Goal: Information Seeking & Learning: Check status

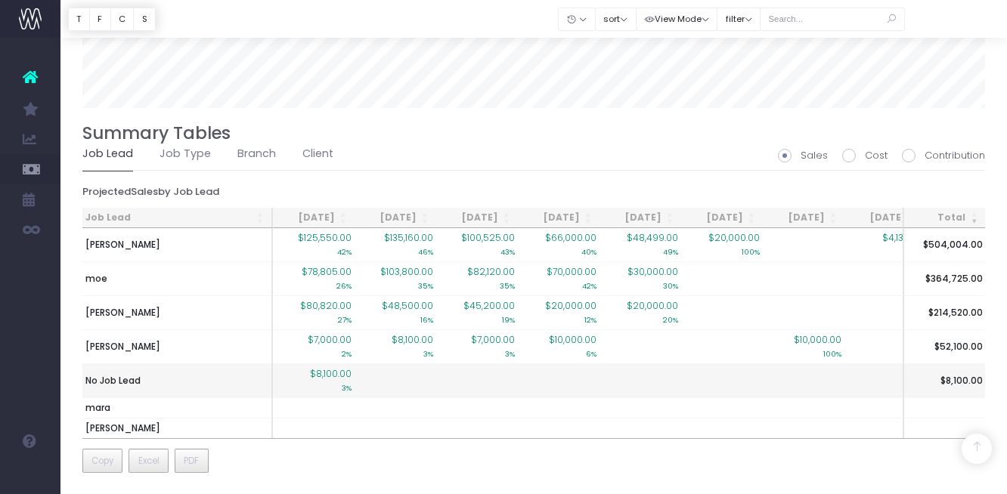
click at [333, 373] on span "$8,100.00" at bounding box center [331, 374] width 42 height 14
click at [308, 377] on td "$8,100.00 3%" at bounding box center [314, 381] width 82 height 34
click at [328, 377] on span "$8,100.00" at bounding box center [331, 374] width 42 height 14
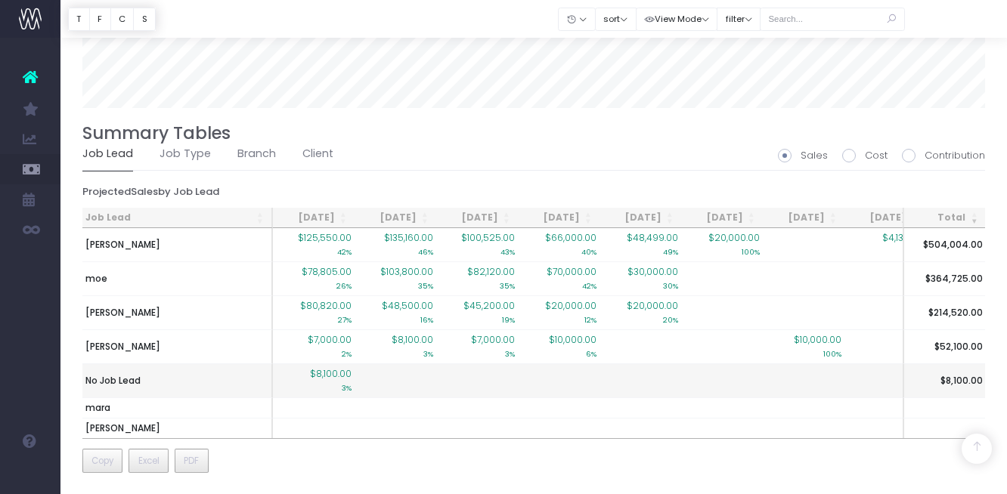
click at [321, 376] on span "$8,100.00" at bounding box center [331, 374] width 42 height 14
click at [151, 378] on td "No Job Lead" at bounding box center [177, 381] width 191 height 34
click at [353, 381] on td "$8,100.00 3%" at bounding box center [314, 381] width 82 height 34
click at [346, 381] on small "3%" at bounding box center [347, 387] width 10 height 12
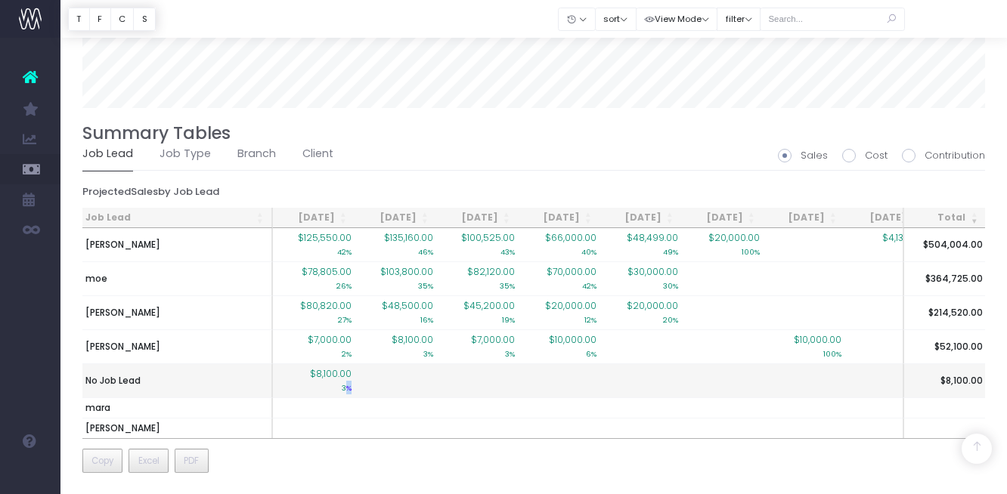
click at [346, 381] on small "3%" at bounding box center [347, 387] width 10 height 12
click at [344, 381] on small "3%" at bounding box center [347, 387] width 10 height 12
click at [339, 374] on span "$8,100.00" at bounding box center [331, 374] width 42 height 14
click at [337, 373] on span "$8,100.00" at bounding box center [331, 374] width 42 height 14
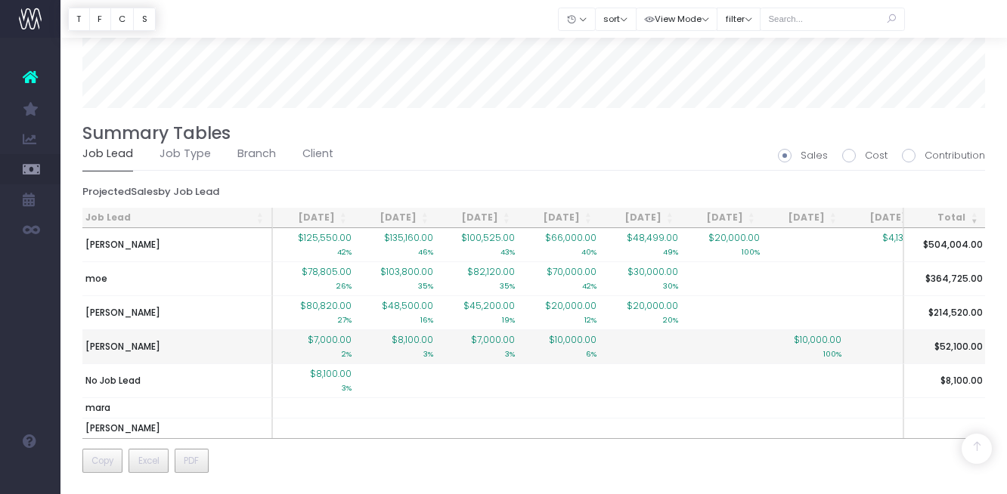
click at [339, 344] on span "$7,000.00" at bounding box center [330, 340] width 44 height 14
click at [336, 338] on span "$7,000.00" at bounding box center [330, 340] width 44 height 14
click at [194, 345] on td "[PERSON_NAME]" at bounding box center [177, 347] width 191 height 34
click at [192, 345] on td "[PERSON_NAME]" at bounding box center [177, 347] width 191 height 34
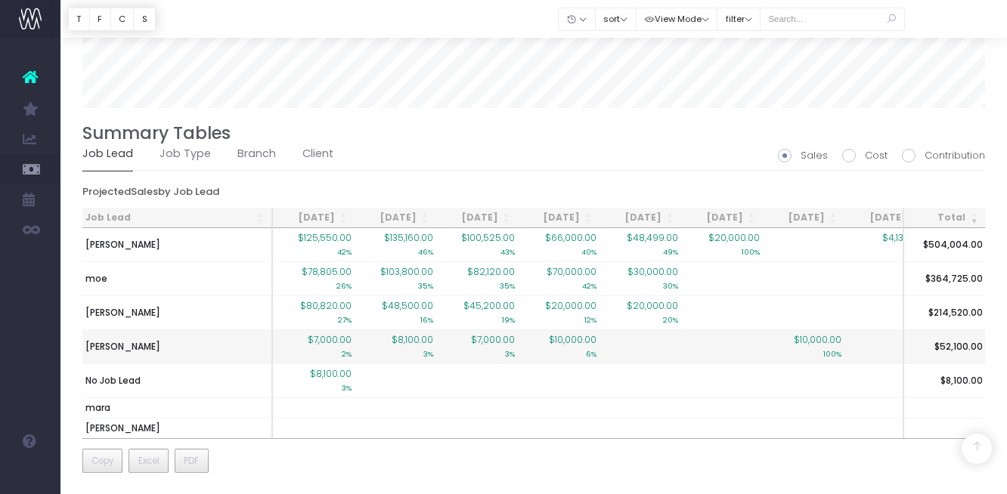
click at [556, 339] on span "$10,000.00" at bounding box center [573, 340] width 48 height 14
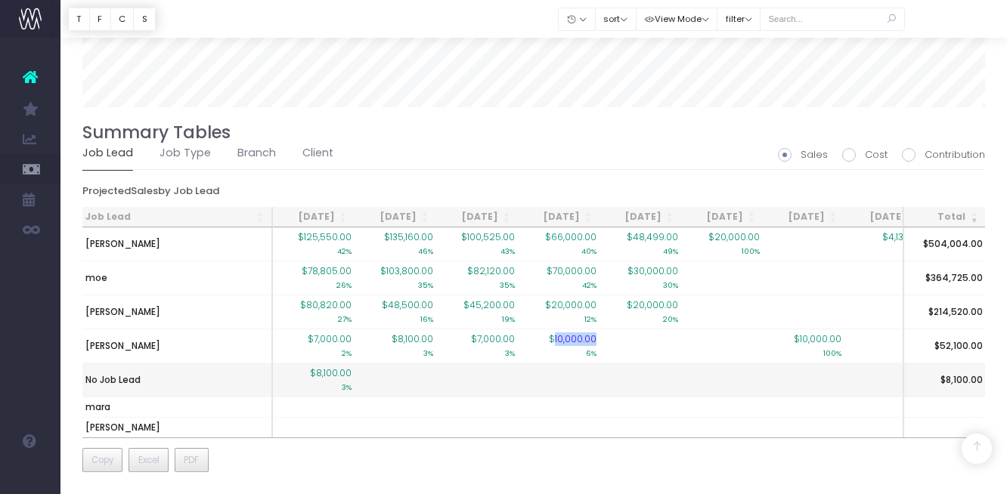
scroll to position [1071, 0]
click at [341, 373] on span "$8,100.00" at bounding box center [331, 374] width 42 height 14
click at [340, 373] on span "$8,100.00" at bounding box center [331, 374] width 42 height 14
click at [162, 392] on td "No Job Lead" at bounding box center [177, 381] width 191 height 34
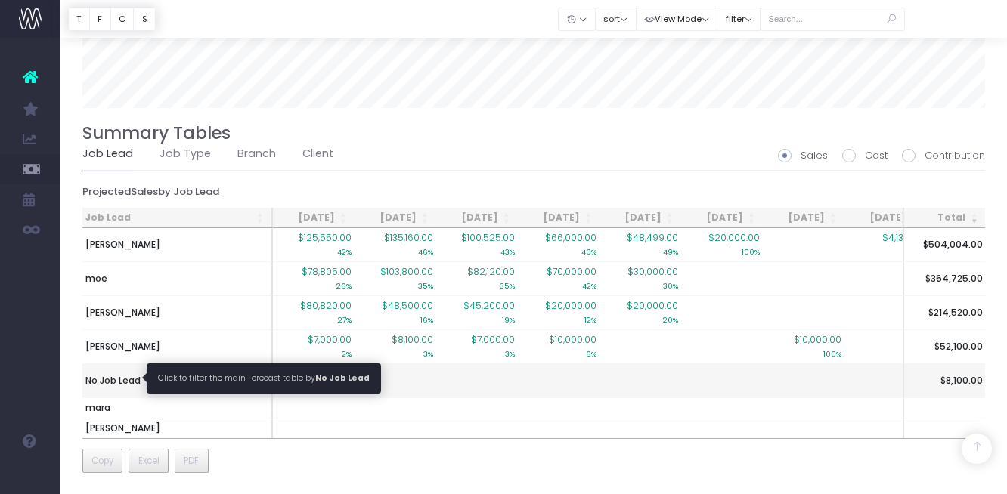
click at [135, 377] on span "No Job Lead" at bounding box center [112, 381] width 55 height 14
type input ""Job lead: No Job Lead""
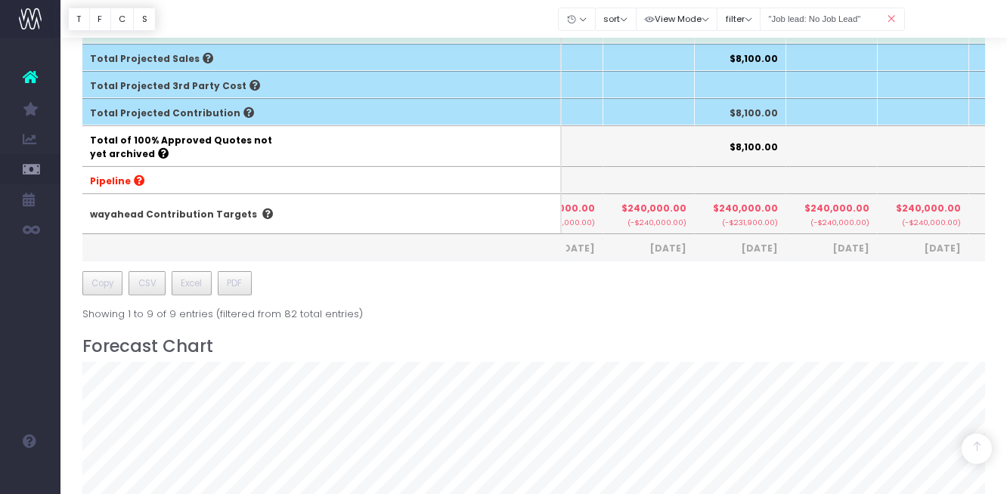
click at [135, 376] on div "Job Budget Invoiced Forecast [DATE] [DATE] [DATE] Sep [DATE] Nov [DATE] Jan [DA…" at bounding box center [533, 152] width 903 height 1293
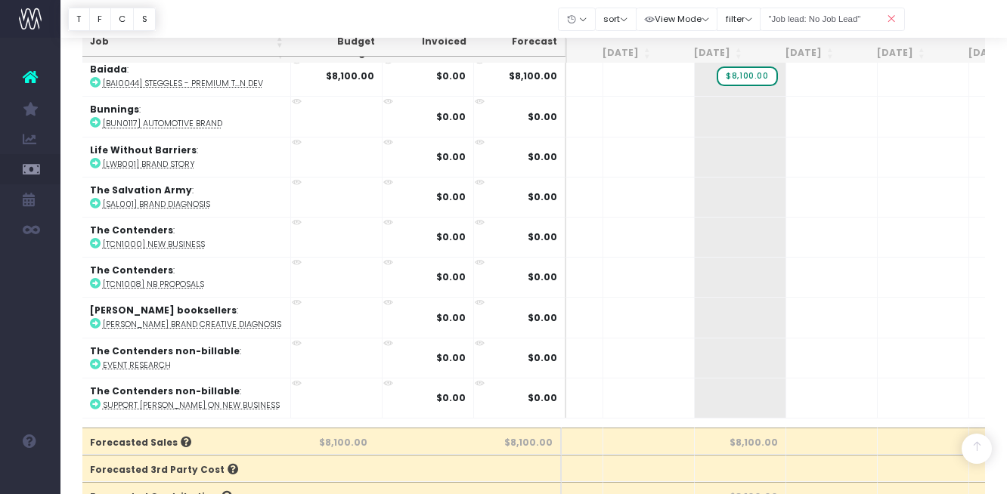
scroll to position [0, 55]
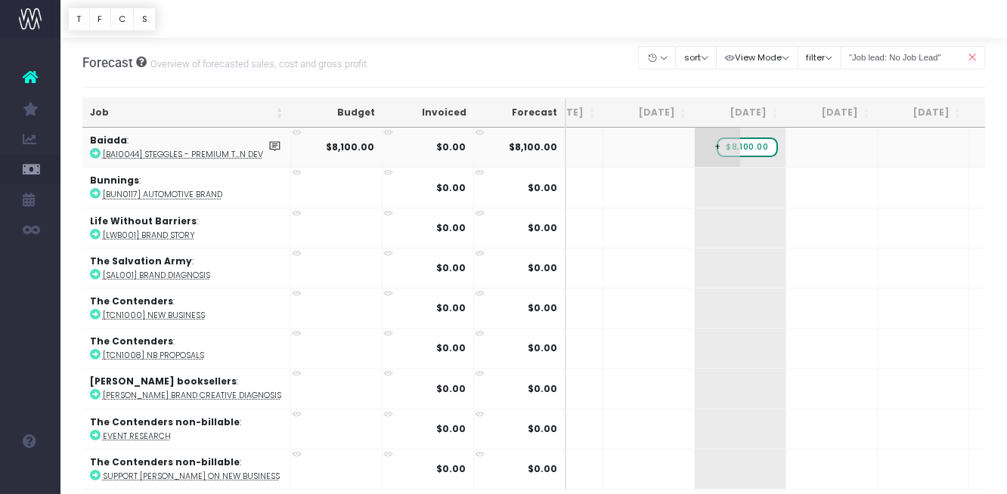
click at [749, 153] on span "$8,100.00" at bounding box center [747, 148] width 60 height 20
click at [748, 148] on span "$8,100.00" at bounding box center [747, 148] width 60 height 20
click at [738, 79] on div "Clear Filters Hide [DATE] [DATE] [DATE] [DATE] [DATE] [DATE] [DATE] [DATE] [DAT…" at bounding box center [812, 62] width 346 height 41
click at [166, 154] on abbr "[BAI0044] Steggles - Premium T...n Dev" at bounding box center [183, 154] width 160 height 11
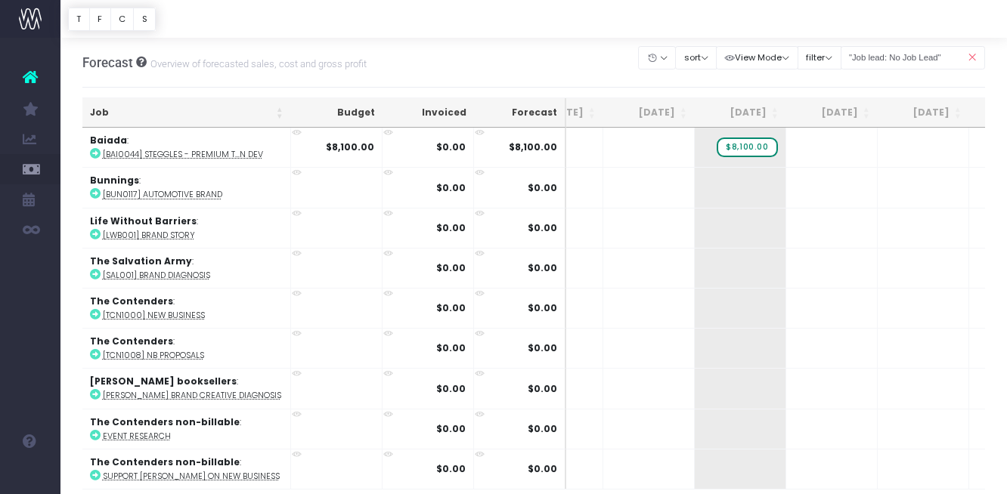
scroll to position [0, 0]
click at [189, 68] on small "Overview of forecasted sales, cost and gross profit" at bounding box center [257, 62] width 220 height 15
click at [107, 56] on span "Forecast" at bounding box center [107, 62] width 51 height 15
click at [101, 60] on span "Forecast" at bounding box center [107, 62] width 51 height 15
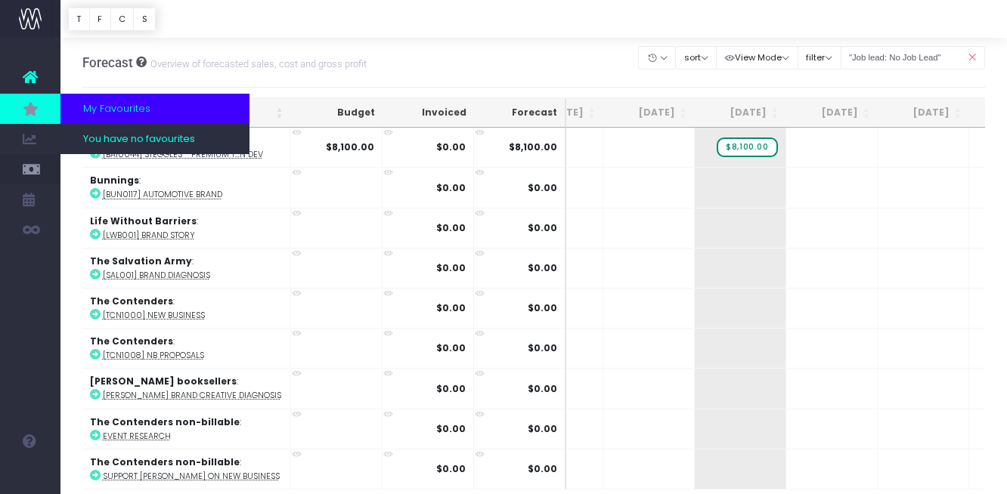
click at [23, 120] on link at bounding box center [30, 109] width 60 height 30
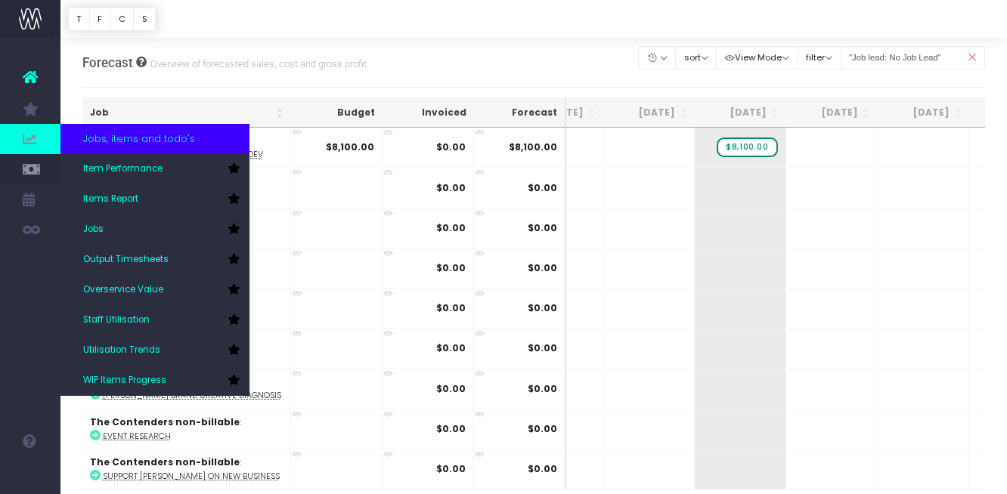
click at [26, 153] on span at bounding box center [30, 139] width 60 height 30
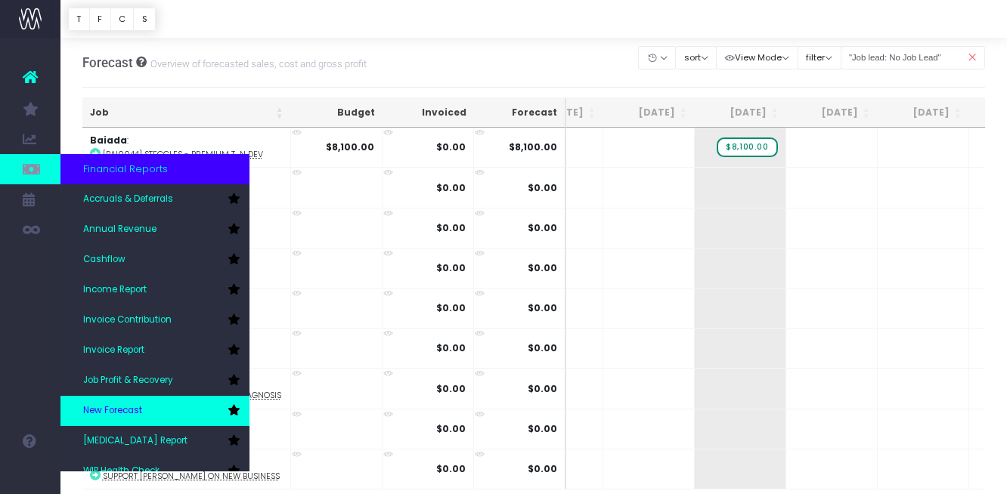
click at [125, 412] on span "New Forecast" at bounding box center [112, 411] width 59 height 14
